Goal: Find contact information

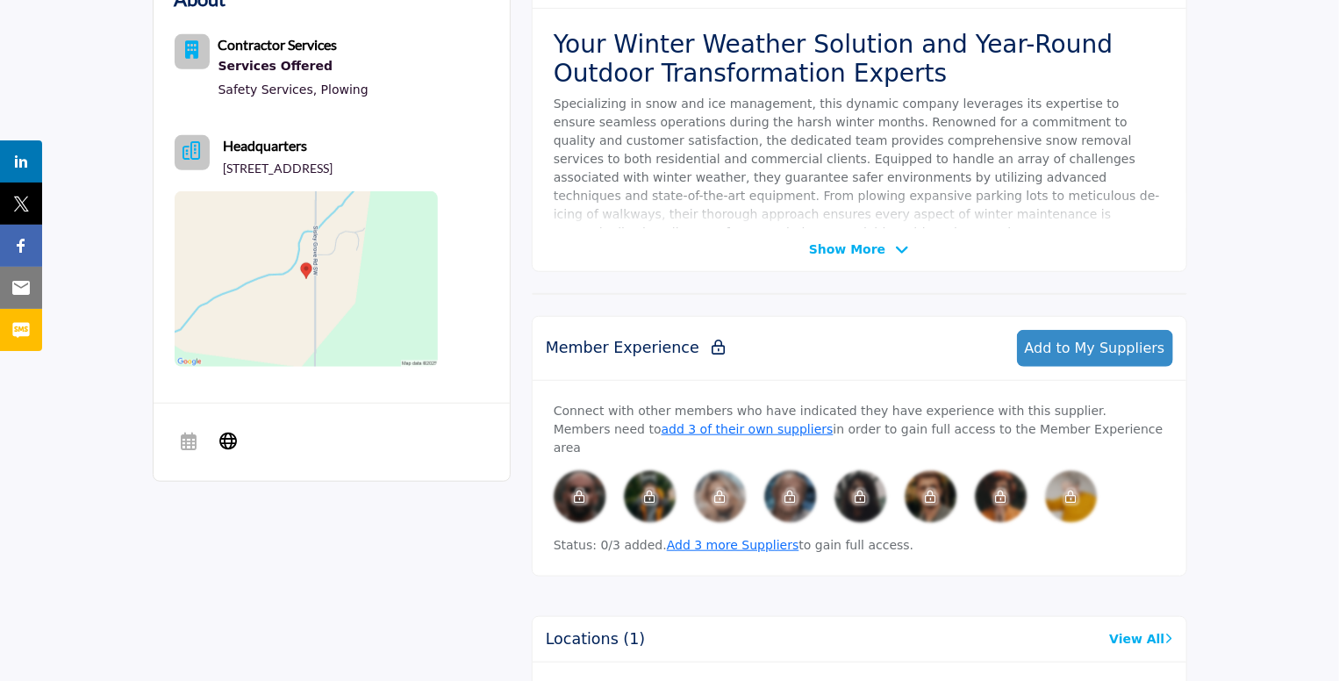
scroll to position [917, 0]
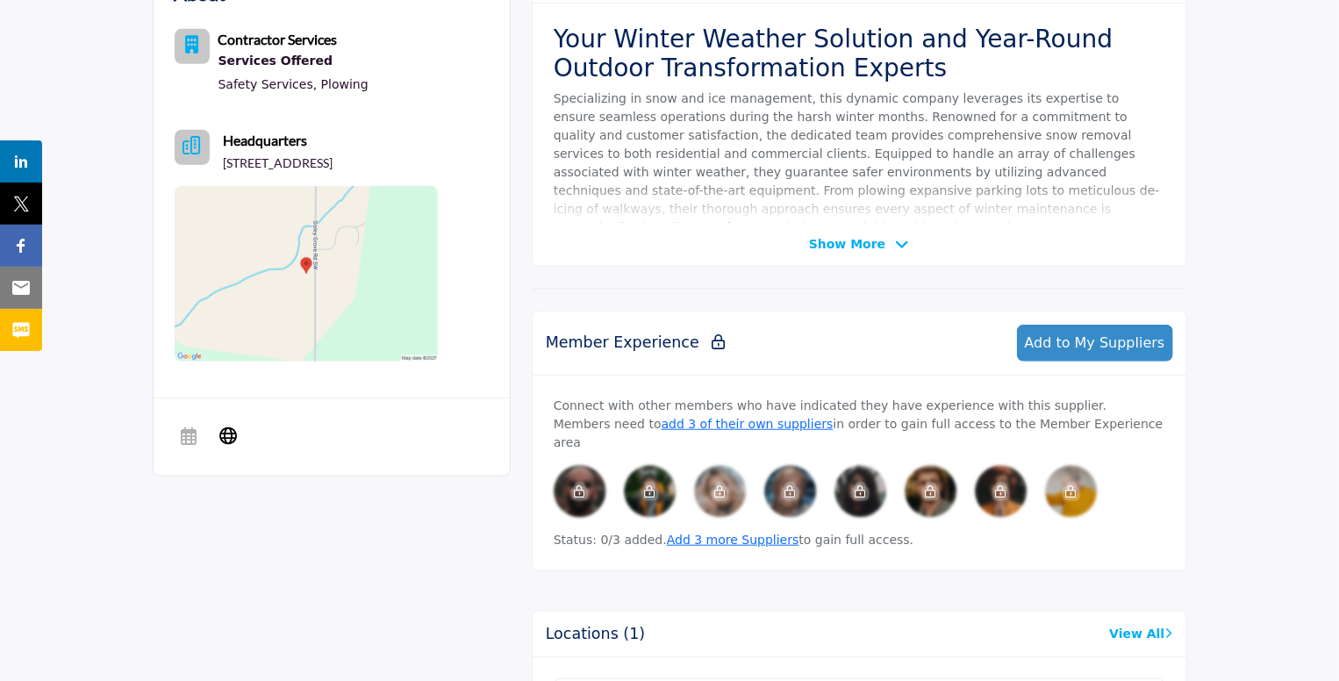
scroll to position [917, 0]
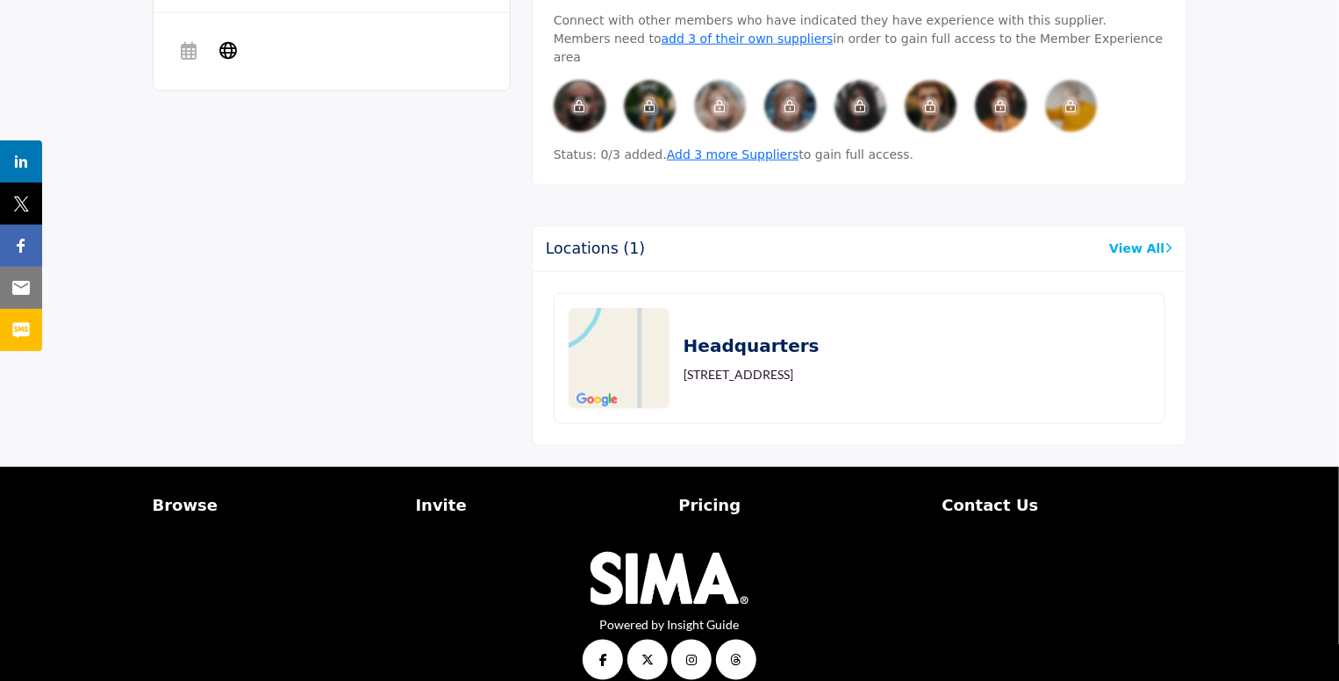
scroll to position [917, 0]
click at [702, 556] on img at bounding box center [670, 579] width 158 height 54
click at [611, 560] on img at bounding box center [670, 579] width 158 height 54
click at [662, 552] on img at bounding box center [670, 579] width 158 height 54
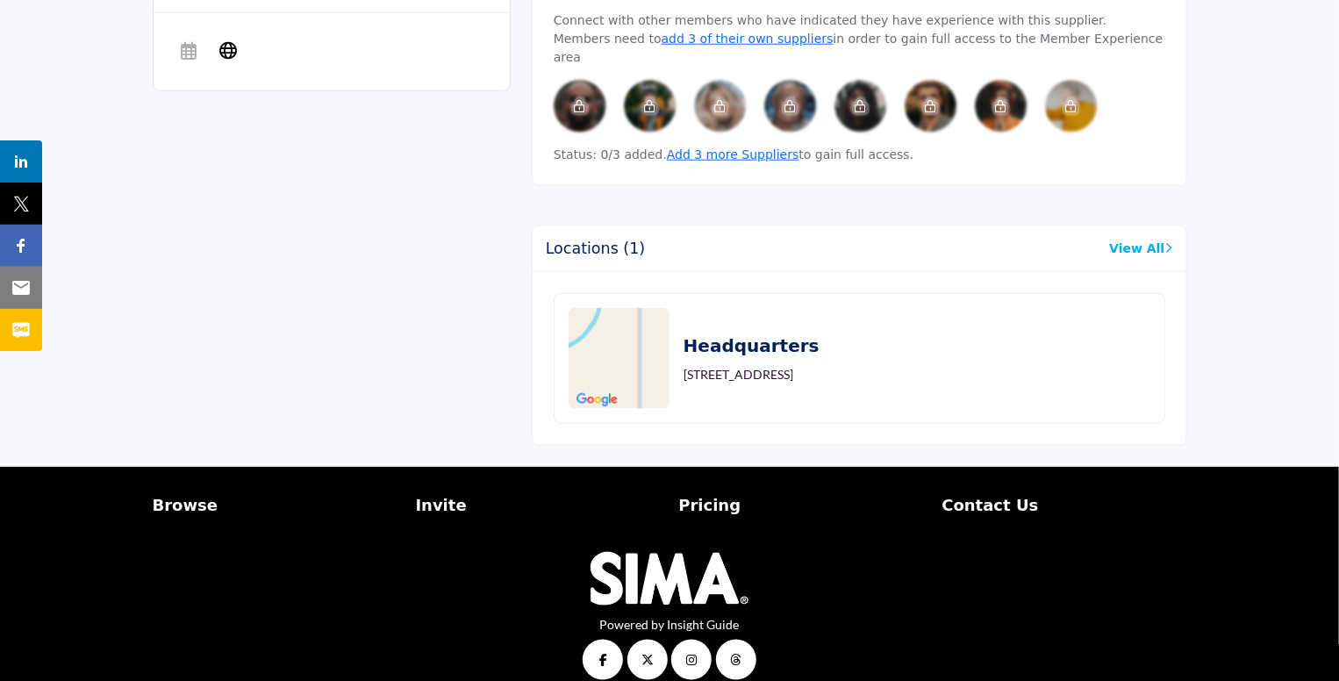
click at [662, 552] on img at bounding box center [670, 579] width 158 height 54
click at [657, 559] on img at bounding box center [670, 579] width 158 height 54
click at [645, 567] on img at bounding box center [670, 579] width 158 height 54
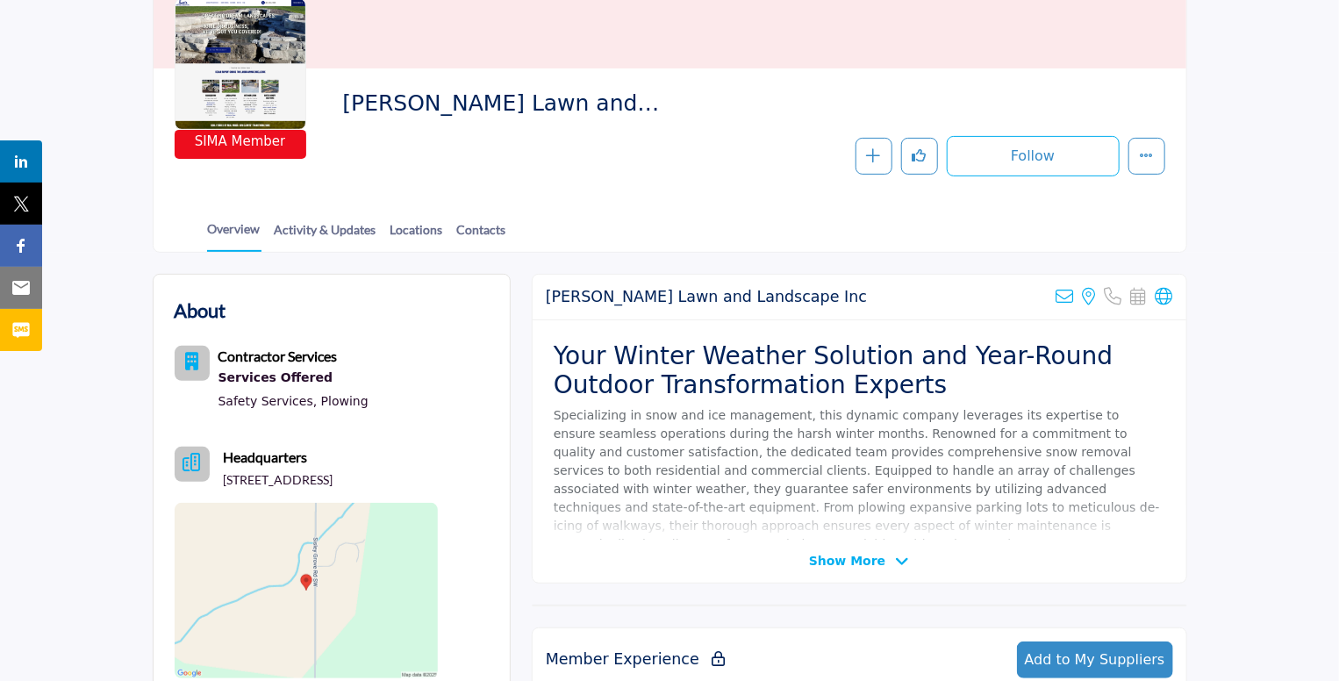
scroll to position [0, 0]
